Goal: Task Accomplishment & Management: Manage account settings

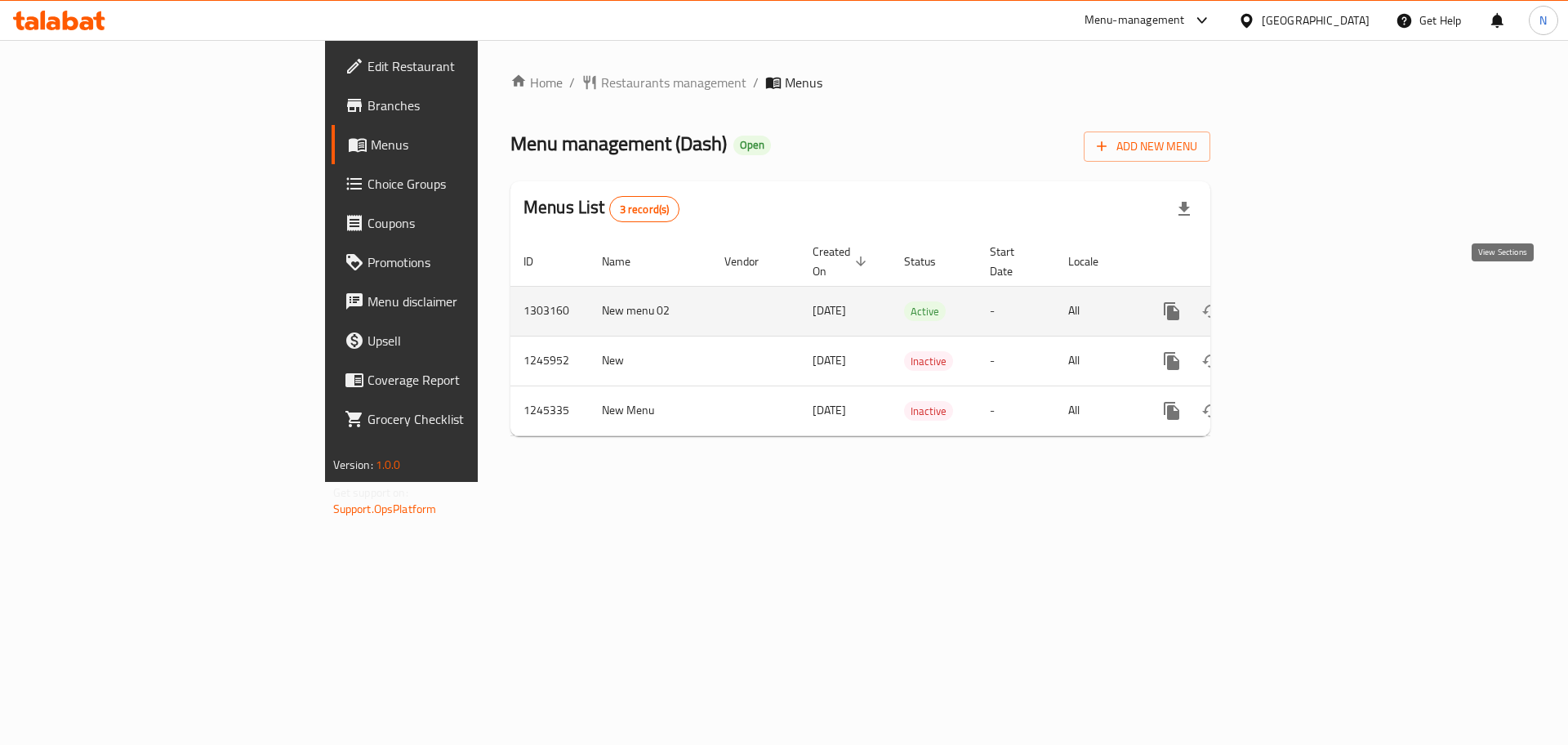
click at [1309, 292] on link "enhanced table" at bounding box center [1288, 311] width 39 height 39
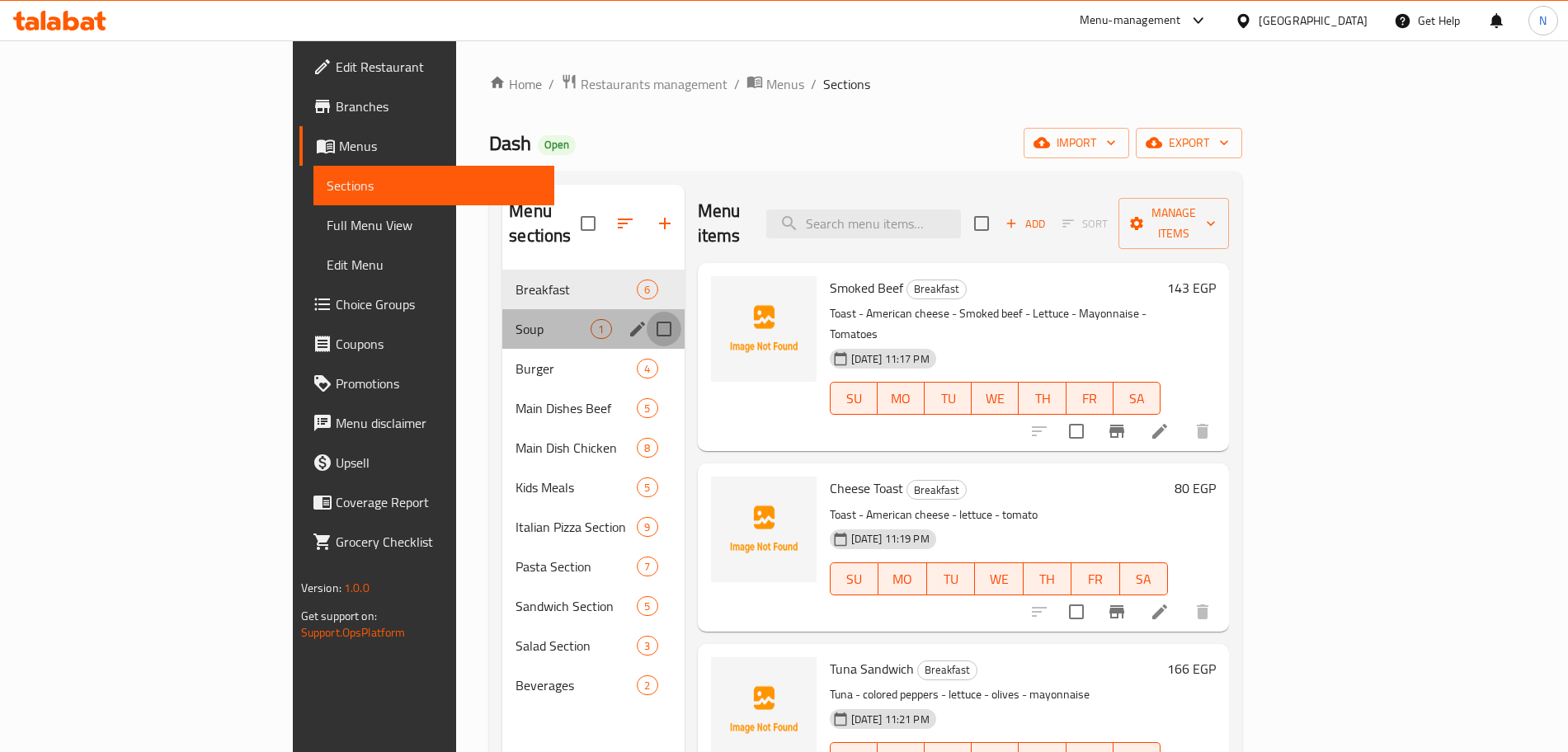
click at [647, 311] on input "Menu sections" at bounding box center [664, 329] width 35 height 35
checkbox input "true"
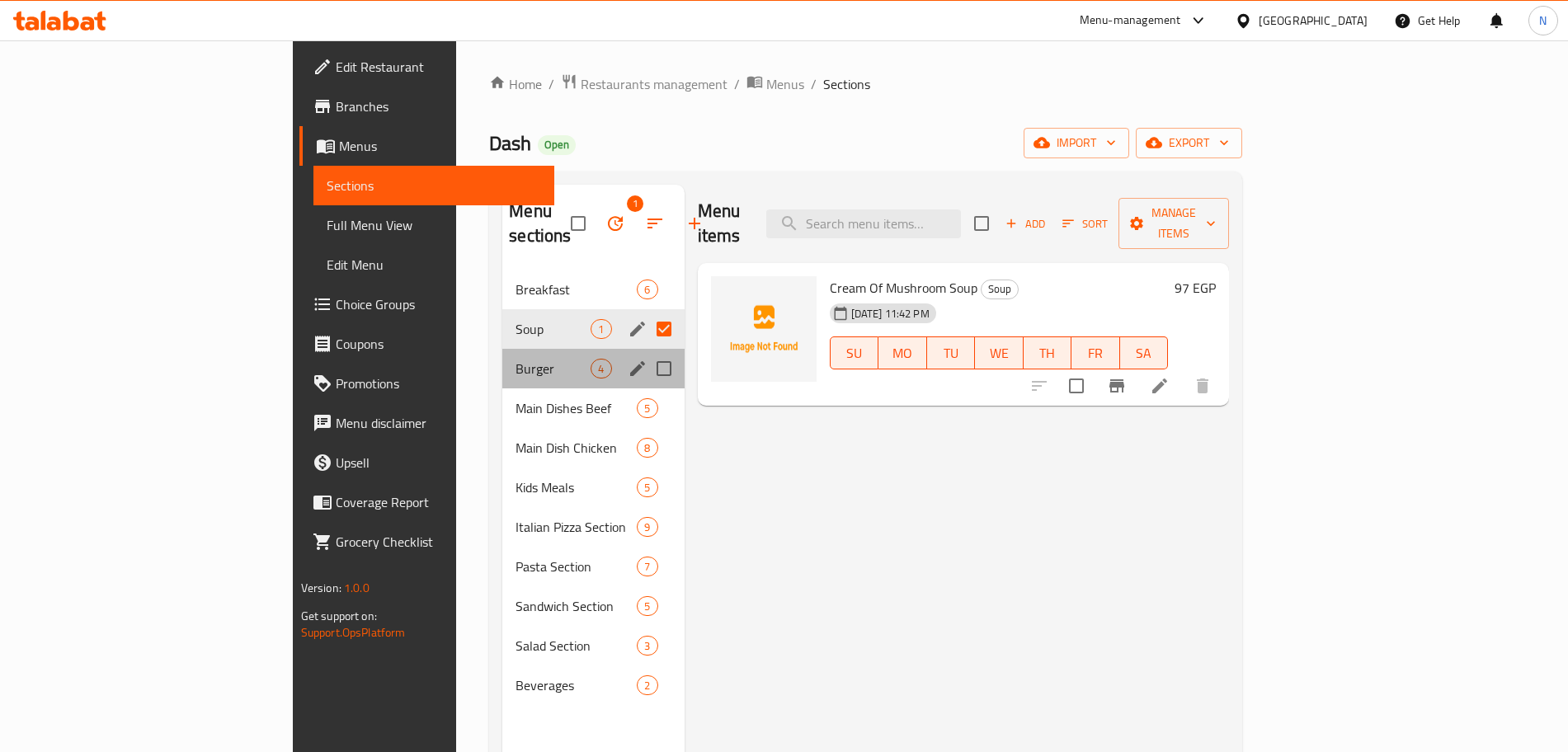
click at [518, 356] on div "Burger 4" at bounding box center [593, 368] width 182 height 40
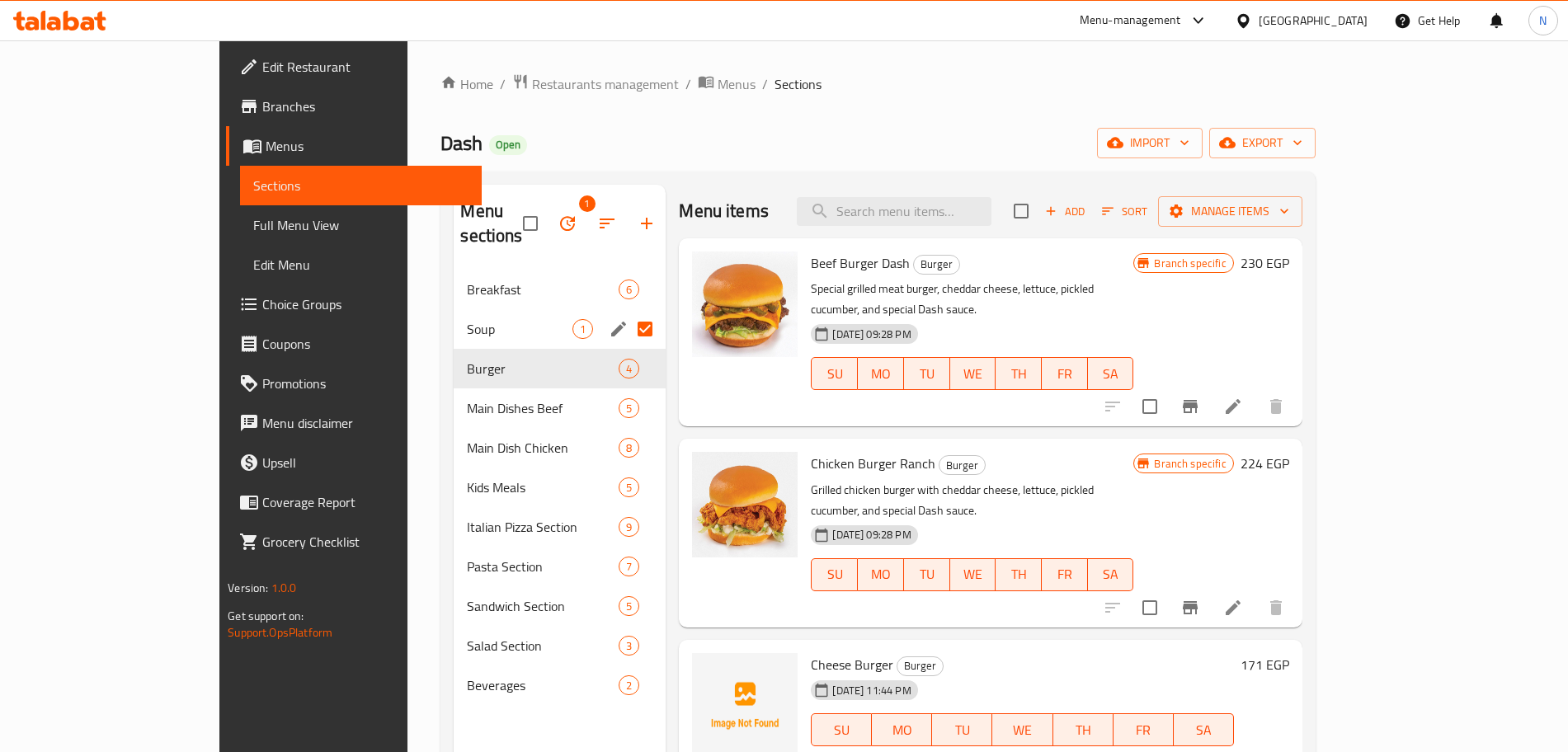
scroll to position [231, 0]
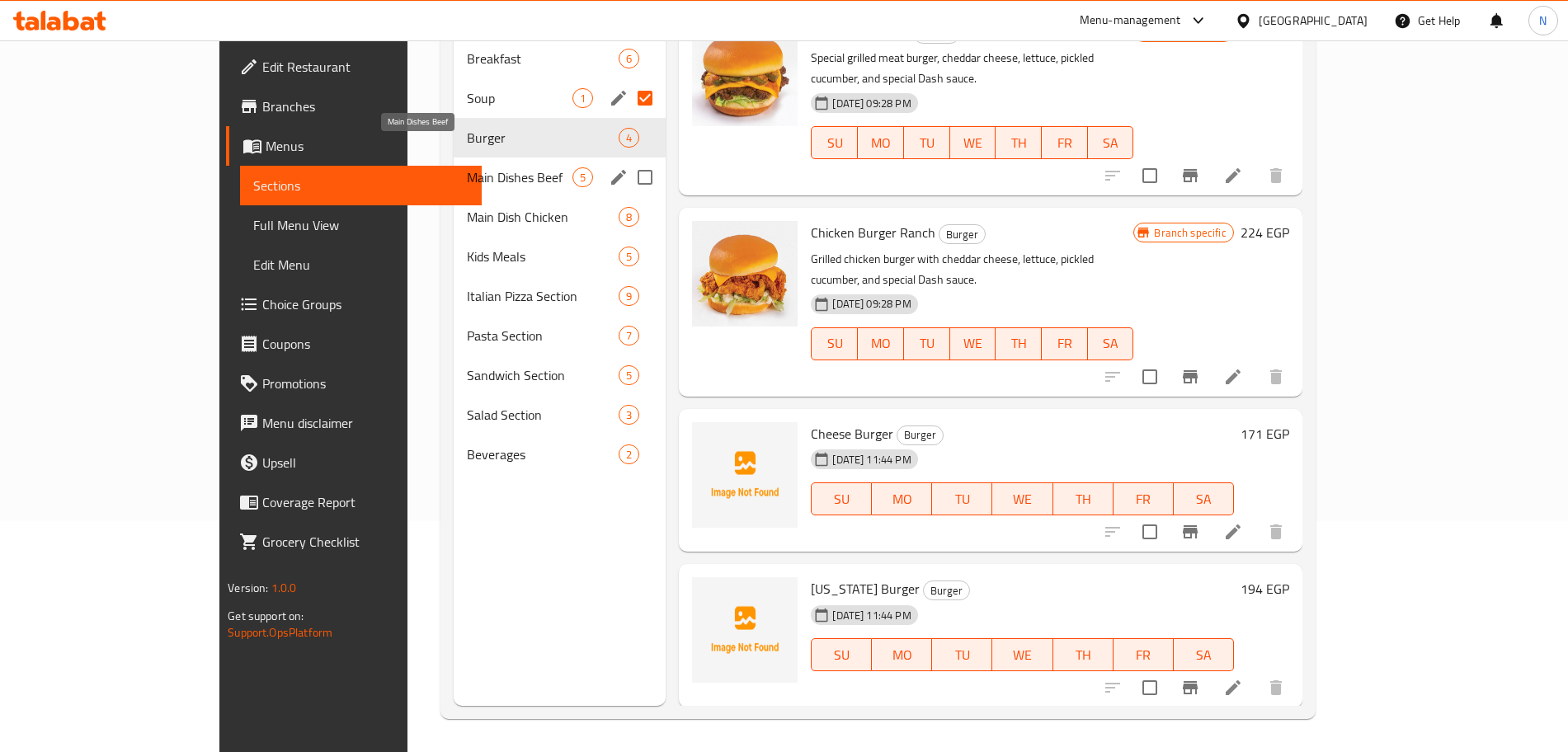
click at [499, 167] on span "Main Dishes Beef" at bounding box center [519, 177] width 105 height 19
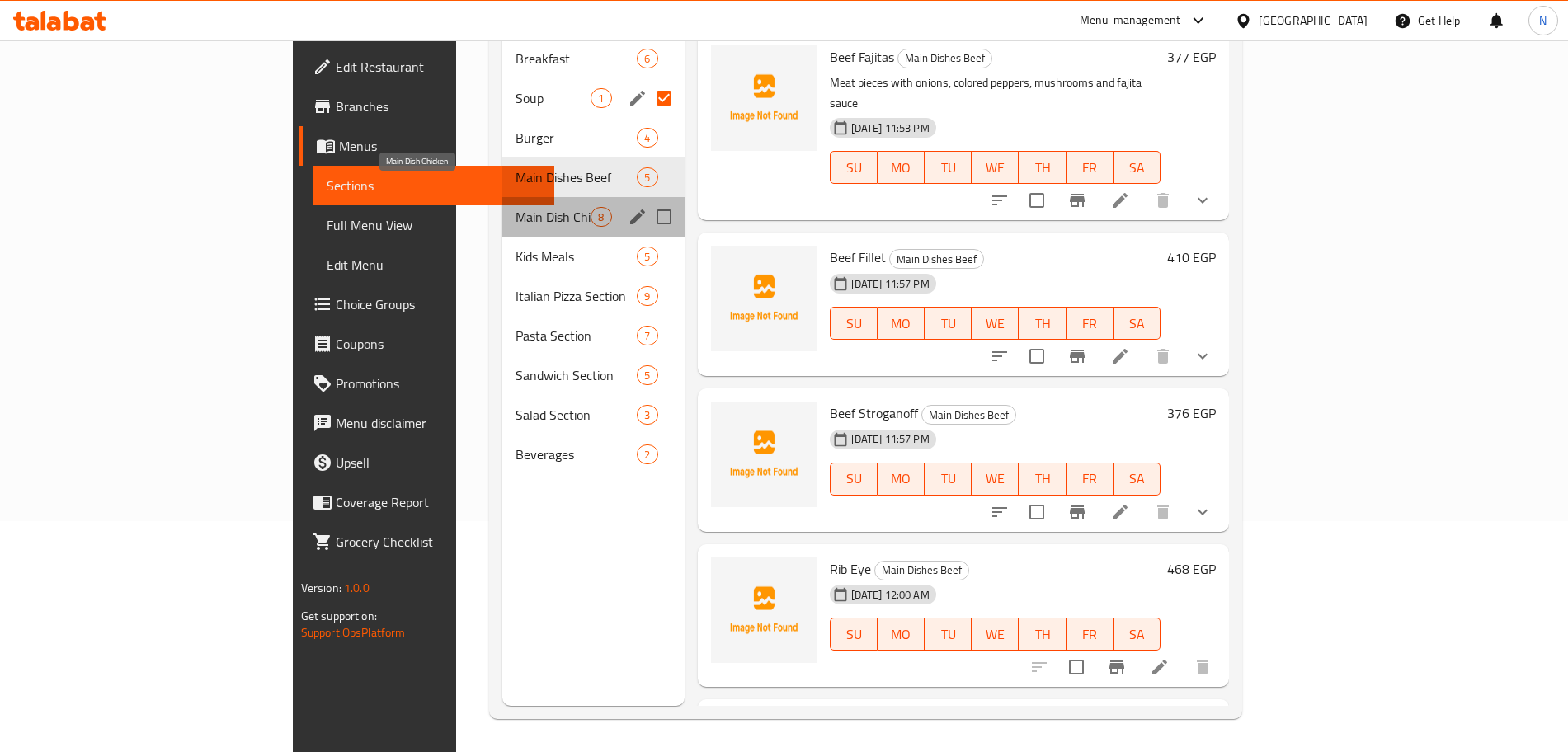
click at [515, 207] on span "Main Dish Chicken" at bounding box center [553, 217] width 75 height 19
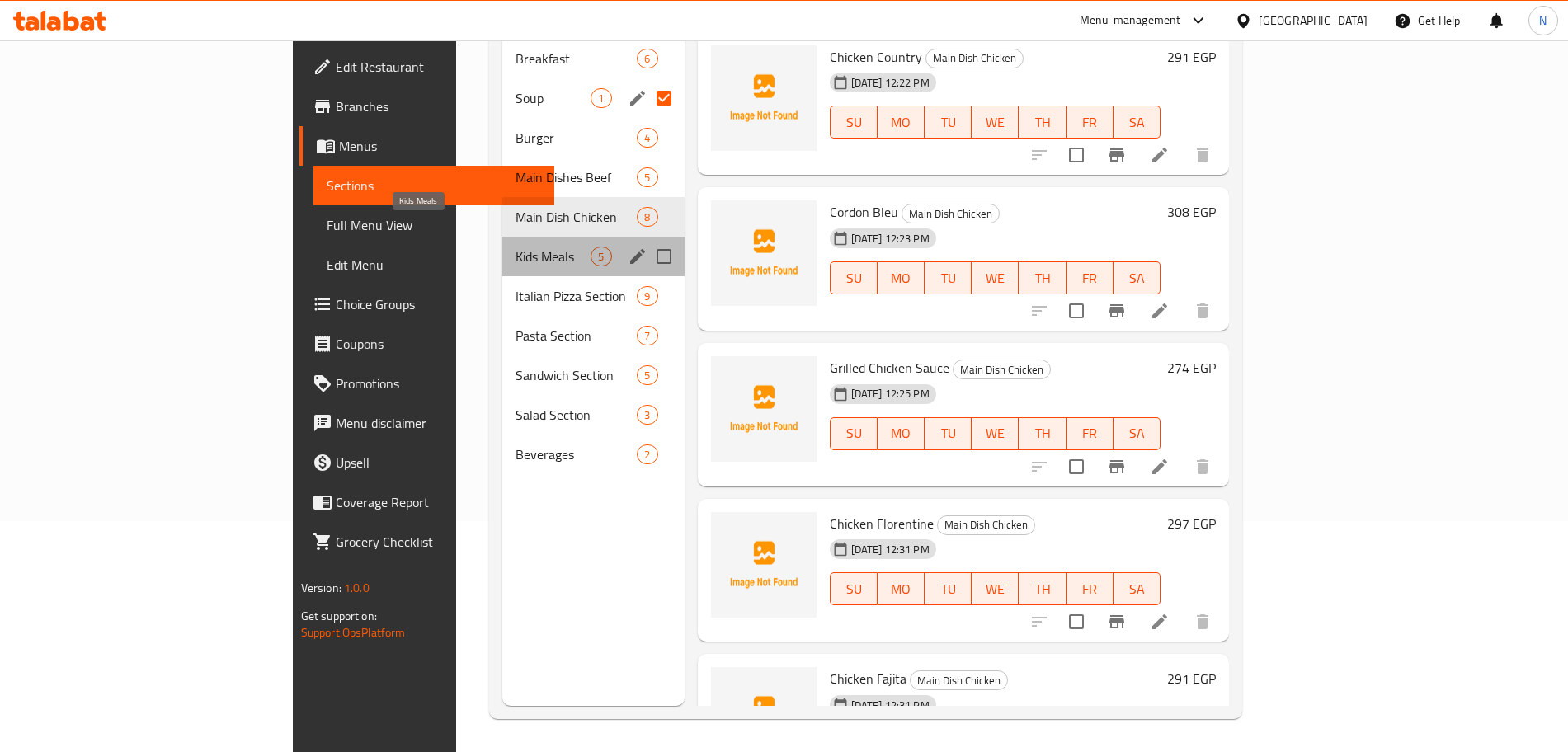
click at [515, 246] on span "Kids Meals" at bounding box center [553, 256] width 75 height 19
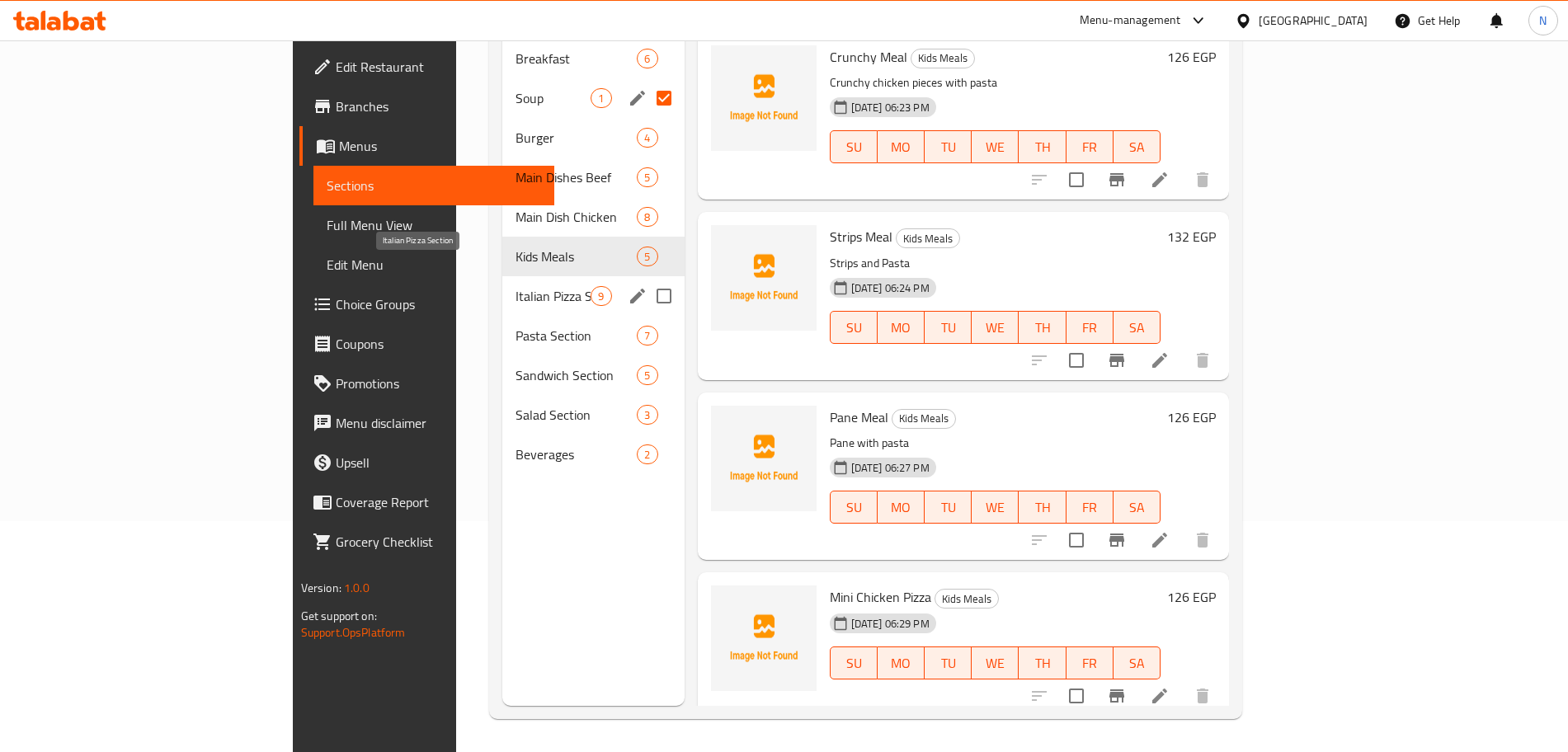
click at [515, 286] on span "Italian Pizza Section" at bounding box center [553, 296] width 75 height 19
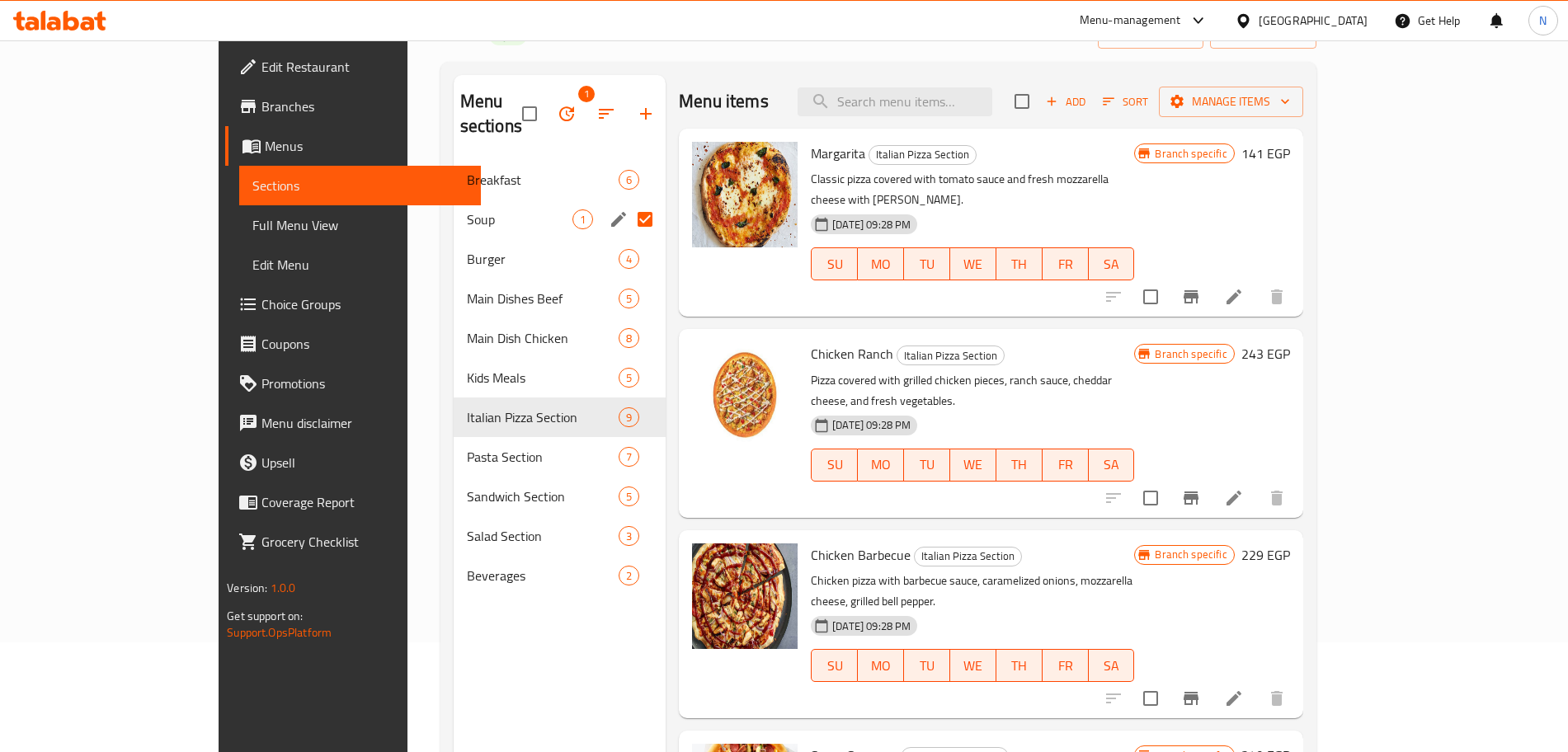
scroll to position [108, 0]
